Goal: Information Seeking & Learning: Learn about a topic

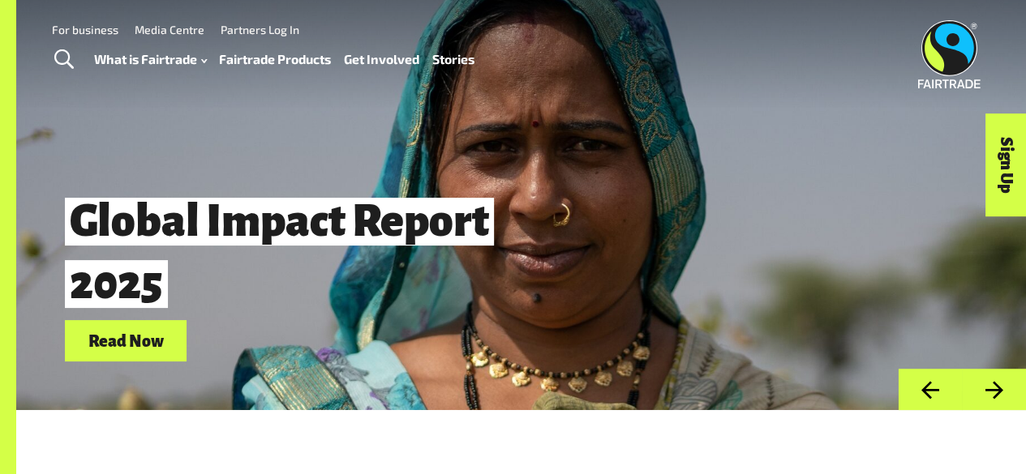
click at [994, 404] on button "Next" at bounding box center [994, 389] width 64 height 41
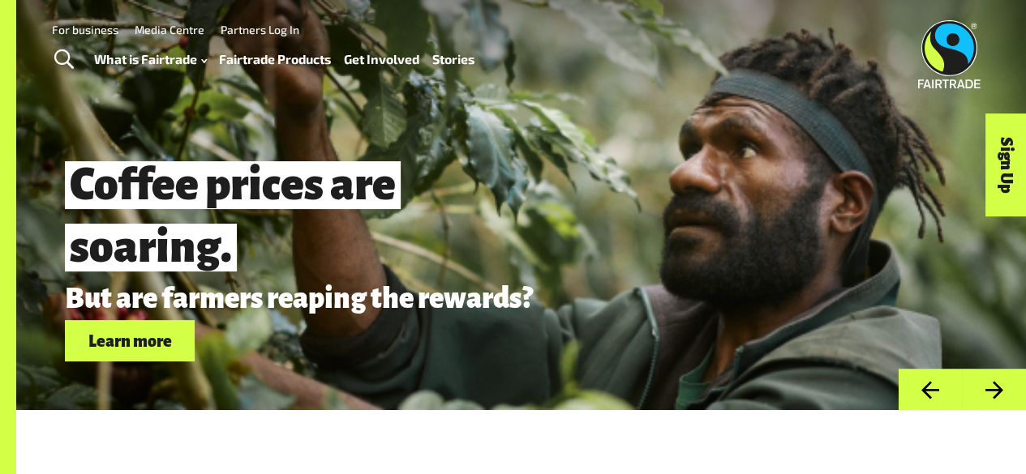
click at [994, 404] on button "Next" at bounding box center [994, 389] width 64 height 41
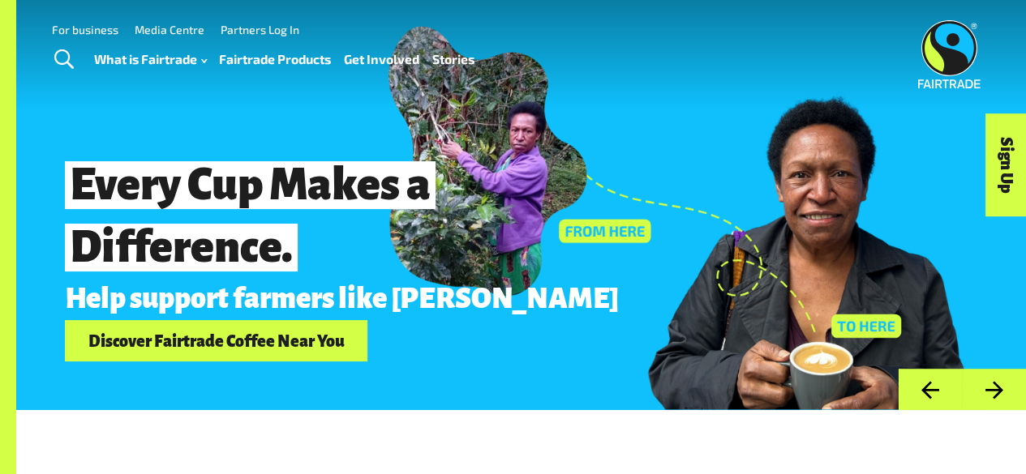
click at [930, 400] on button "Previous" at bounding box center [930, 389] width 64 height 41
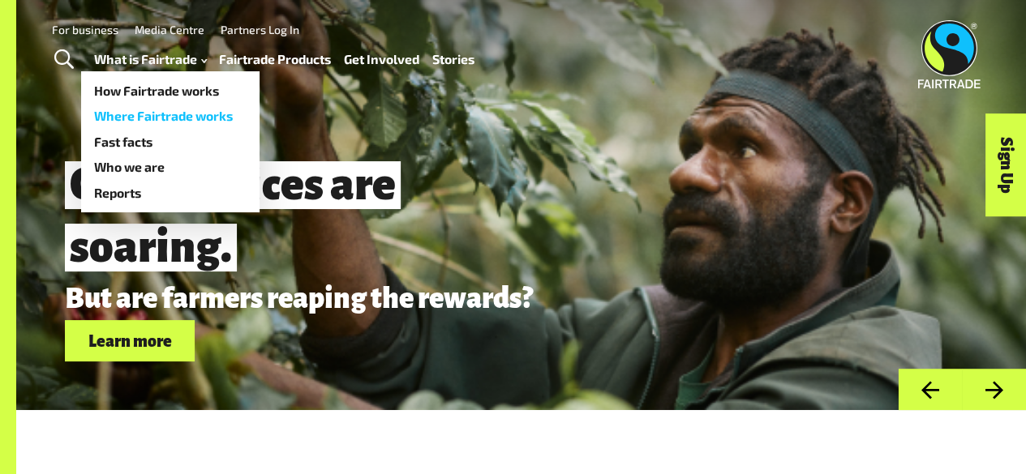
click at [162, 114] on link "Where Fairtrade works" at bounding box center [170, 116] width 178 height 26
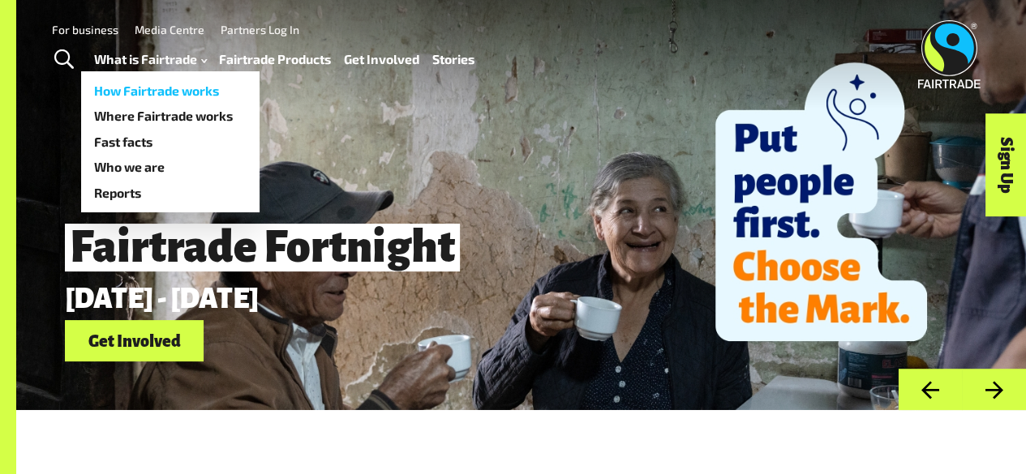
click at [138, 94] on link "How Fairtrade works" at bounding box center [170, 91] width 178 height 26
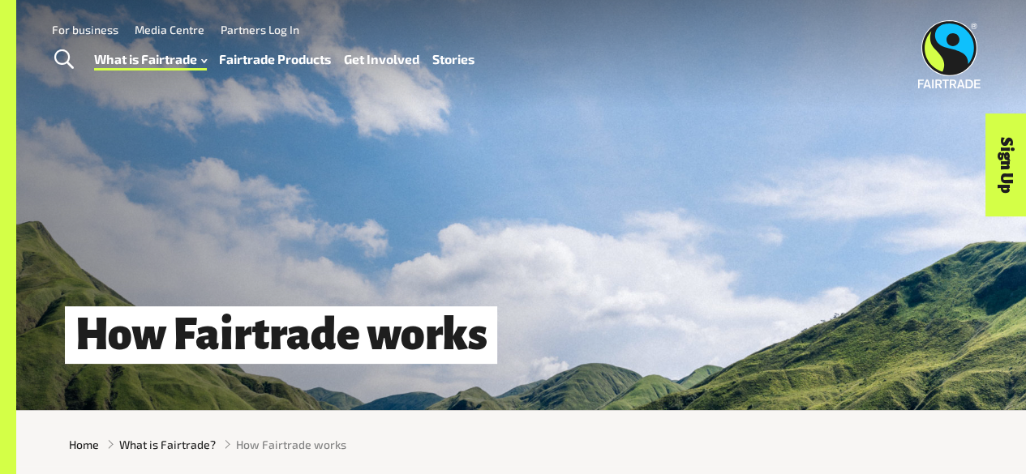
click at [256, 59] on link "Fairtrade Products" at bounding box center [275, 59] width 112 height 23
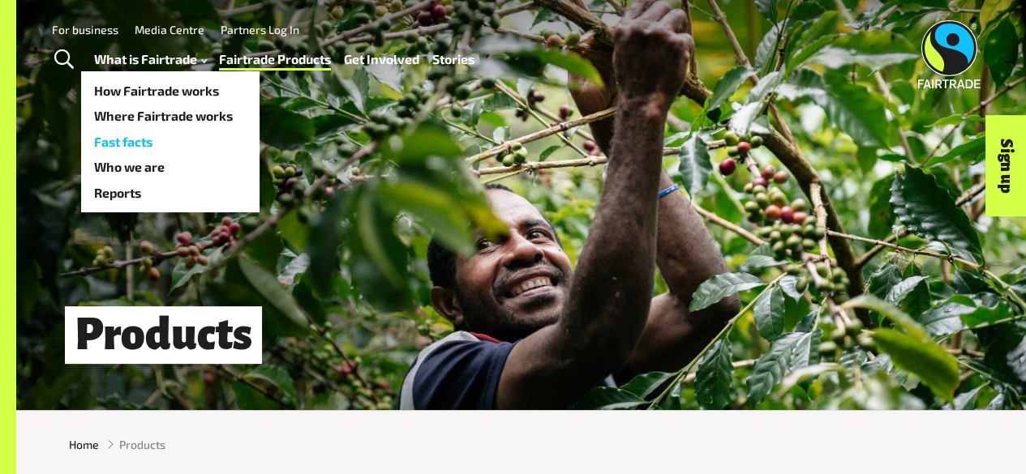
click at [141, 142] on link "Fast facts" at bounding box center [170, 142] width 178 height 26
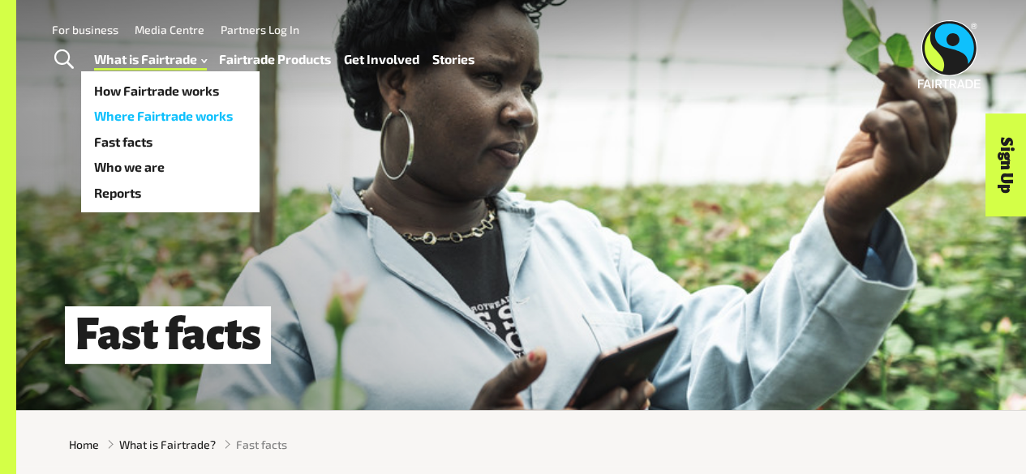
click at [133, 118] on link "Where Fairtrade works" at bounding box center [170, 116] width 178 height 26
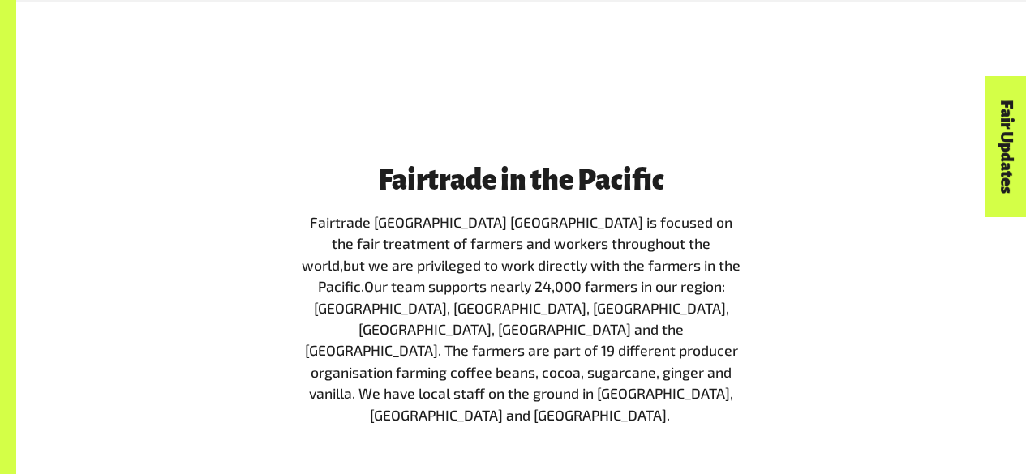
scroll to position [1697, 0]
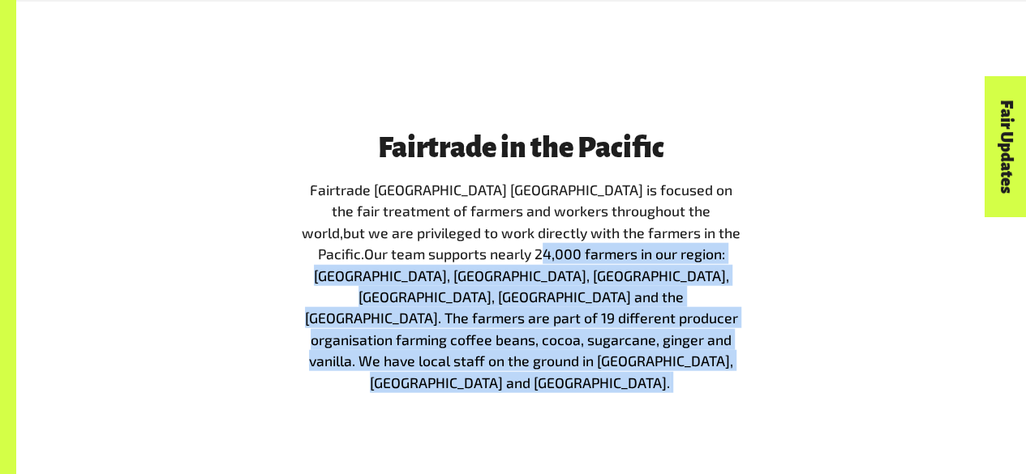
drag, startPoint x: 366, startPoint y: 240, endPoint x: 665, endPoint y: 315, distance: 308.4
click at [665, 315] on p "Fairtrade Australia New Zealand is focused on the fair treatment of farmers and…" at bounding box center [521, 286] width 443 height 214
click at [530, 254] on span "Our team supports nearly 24,000 farmers in our region: Papua New Guinea, Timor-…" at bounding box center [521, 318] width 433 height 146
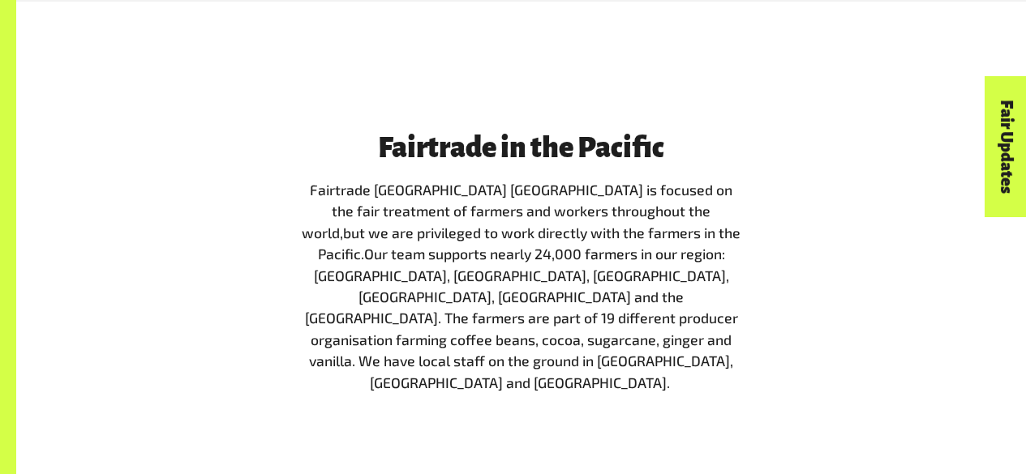
click at [618, 245] on span "Our team supports nearly 24,000 farmers in our region: Papua New Guinea, Timor-…" at bounding box center [521, 318] width 433 height 146
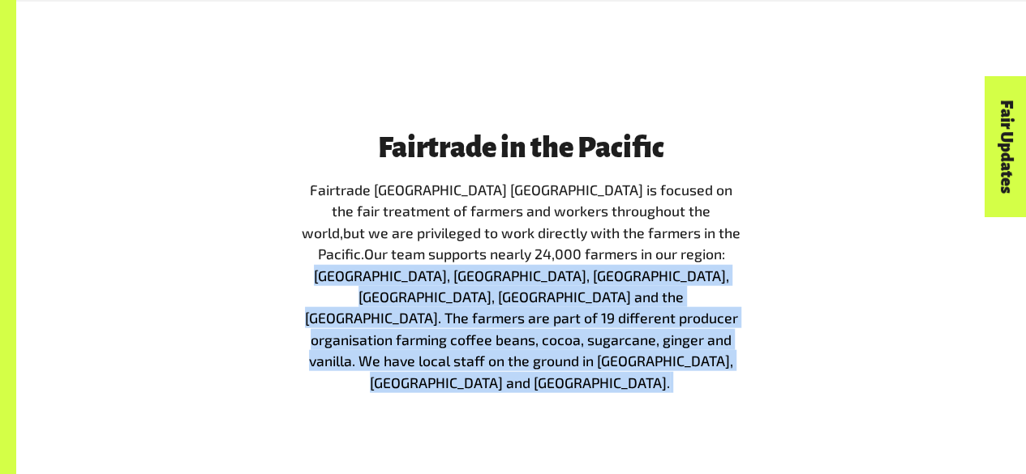
drag, startPoint x: 555, startPoint y: 238, endPoint x: 664, endPoint y: 322, distance: 137.7
click at [664, 322] on p "Fairtrade Australia New Zealand is focused on the fair treatment of farmers and…" at bounding box center [521, 286] width 443 height 214
copy p "Papua New Guinea, Timor-Leste, Fiji, Samoa, Tonga and the Solomon Islands. The …"
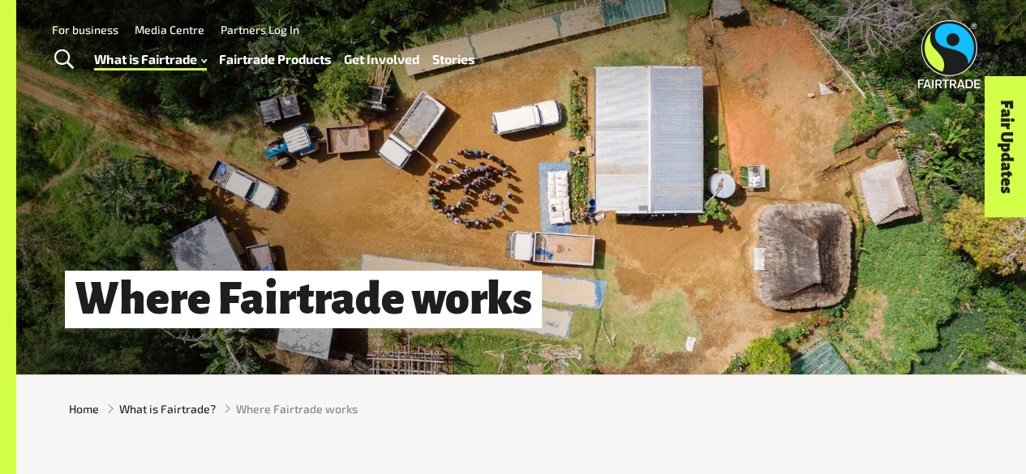
scroll to position [0, 0]
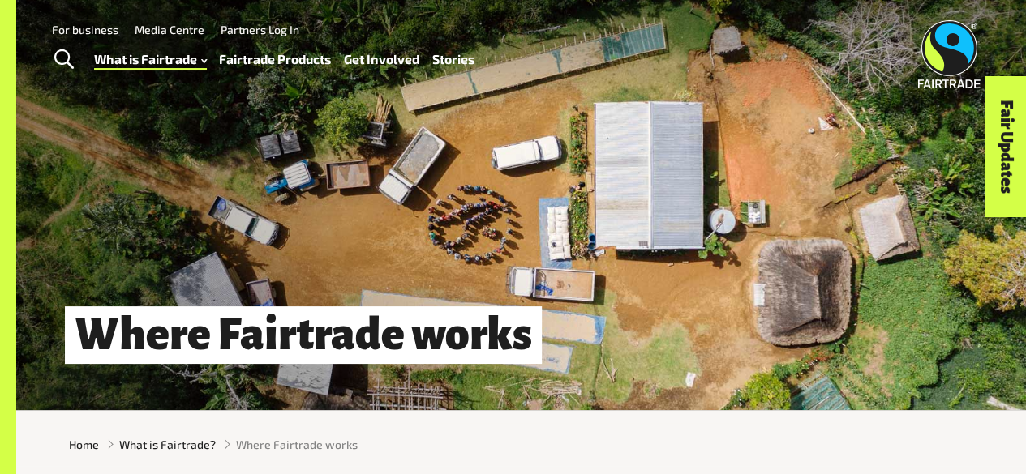
click at [64, 61] on span "Toggle Search" at bounding box center [63, 59] width 19 height 21
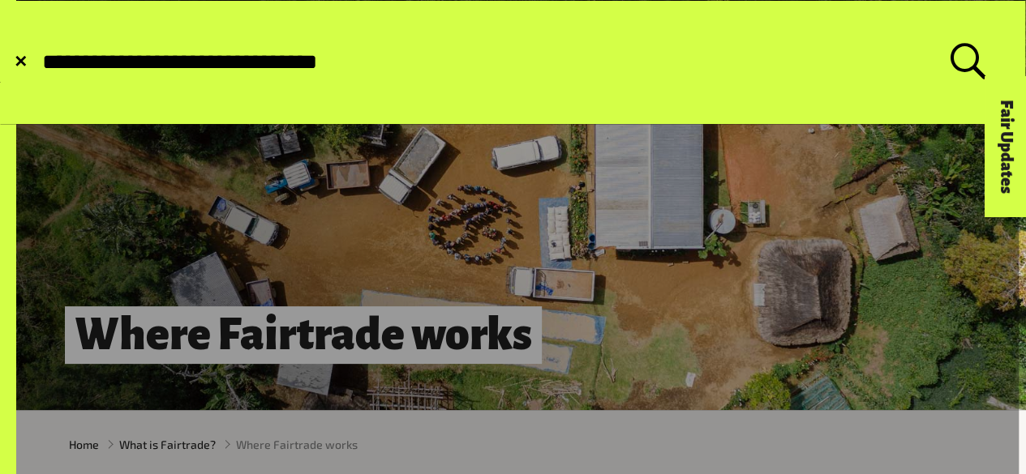
type input "**********"
click at [40, 62] on button "Submit Search" at bounding box center [40, 62] width 1 height 1
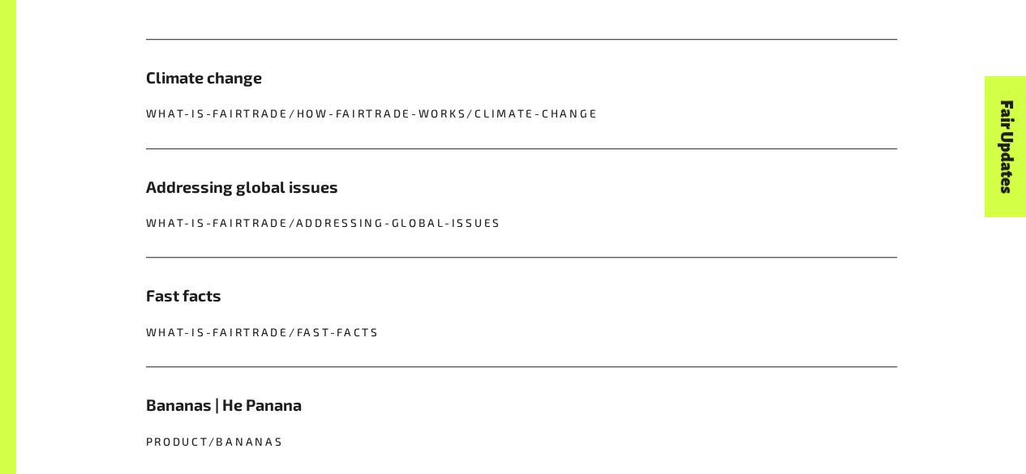
scroll to position [663, 0]
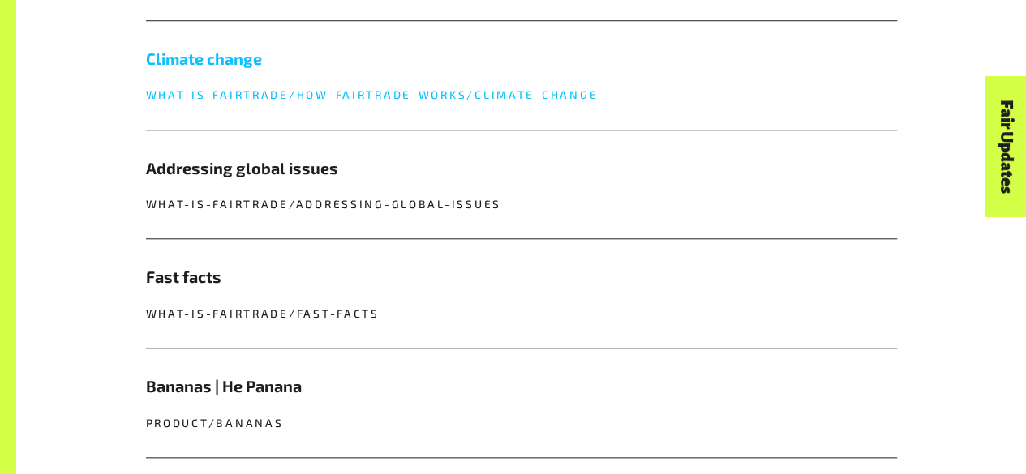
click at [369, 97] on p "what-is-fairtrade/how-fairtrade-works/climate-change" at bounding box center [521, 95] width 751 height 16
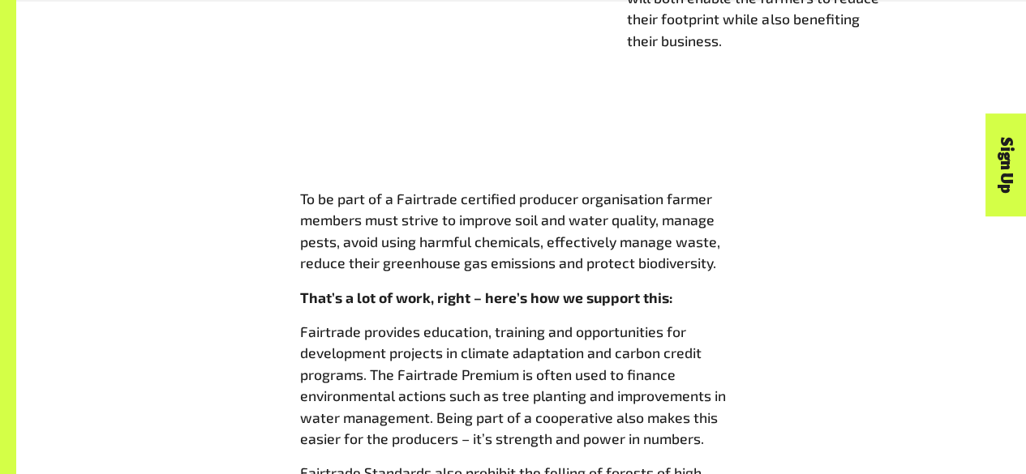
scroll to position [1435, 0]
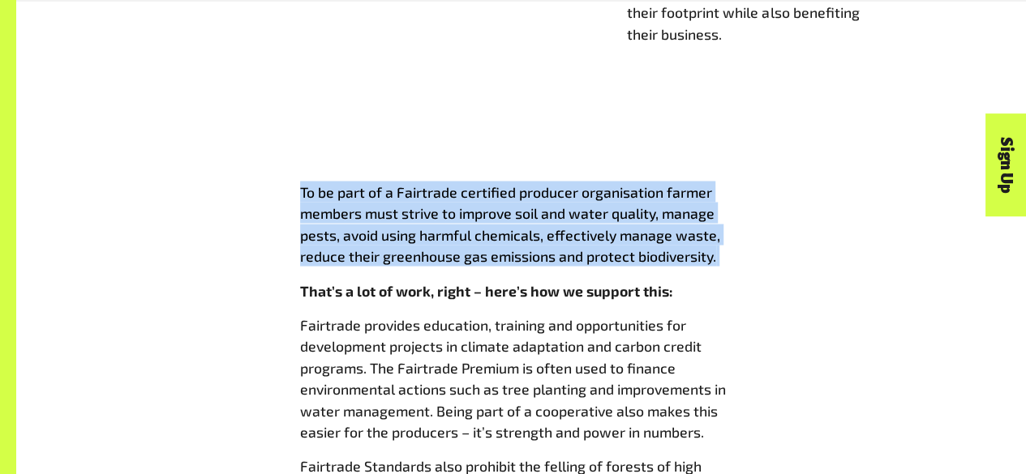
drag, startPoint x: 303, startPoint y: 200, endPoint x: 724, endPoint y: 268, distance: 427.1
click at [724, 267] on p "To be part of a Fairtrade certified producer organisation farmer members must s…" at bounding box center [521, 224] width 443 height 86
copy p "To be part of a Fairtrade certified producer organisation farmer members must s…"
